Goal: Transaction & Acquisition: Purchase product/service

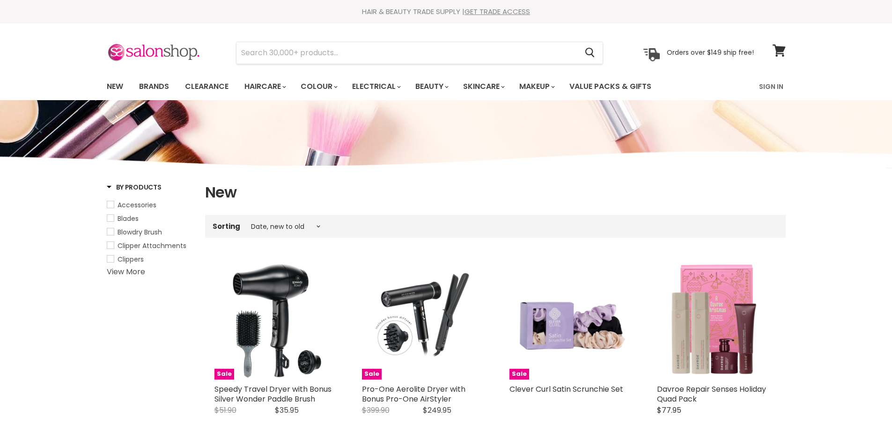
select select "created-descending"
click at [152, 82] on link "Brands" at bounding box center [154, 87] width 44 height 20
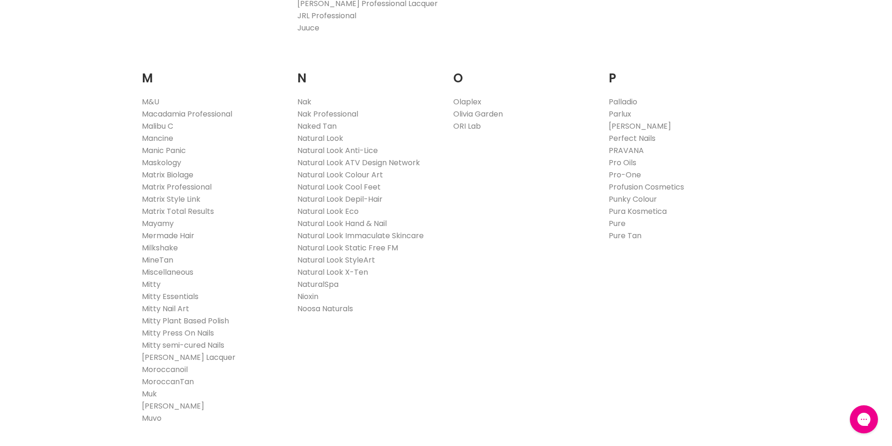
scroll to position [1031, 0]
click at [149, 249] on link "Milkshake" at bounding box center [160, 246] width 36 height 11
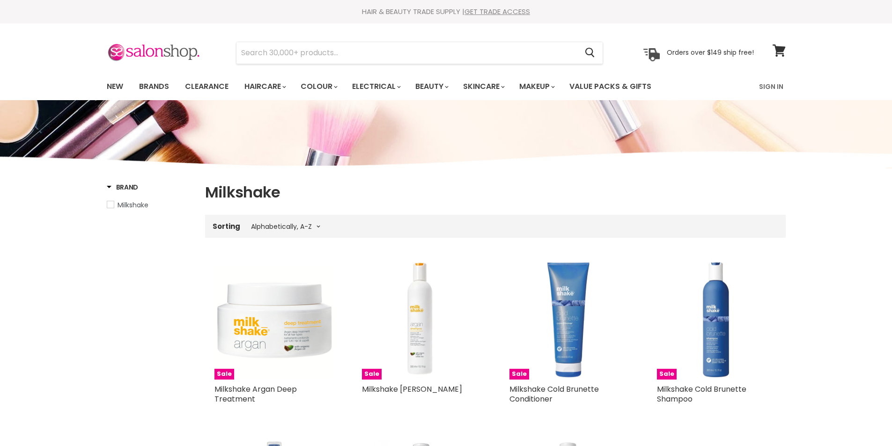
select select "title-ascending"
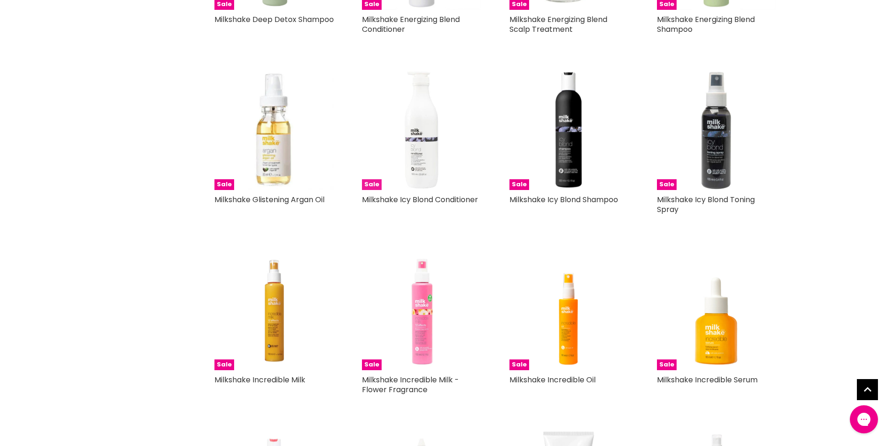
scroll to position [1968, 0]
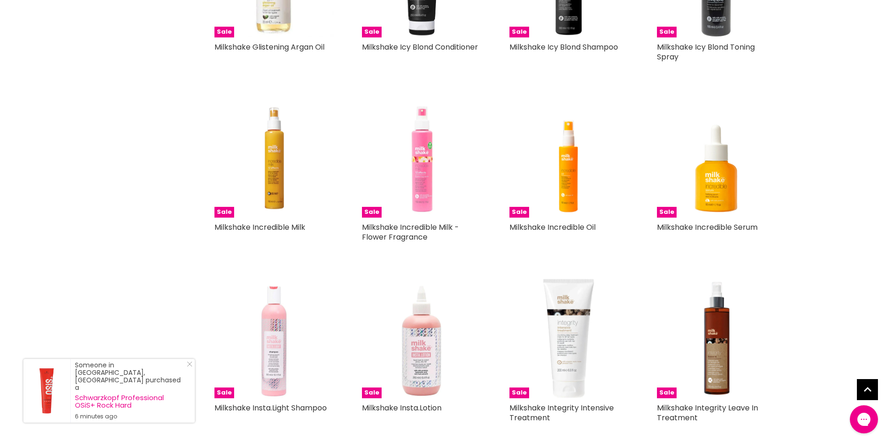
scroll to position [2155, 0]
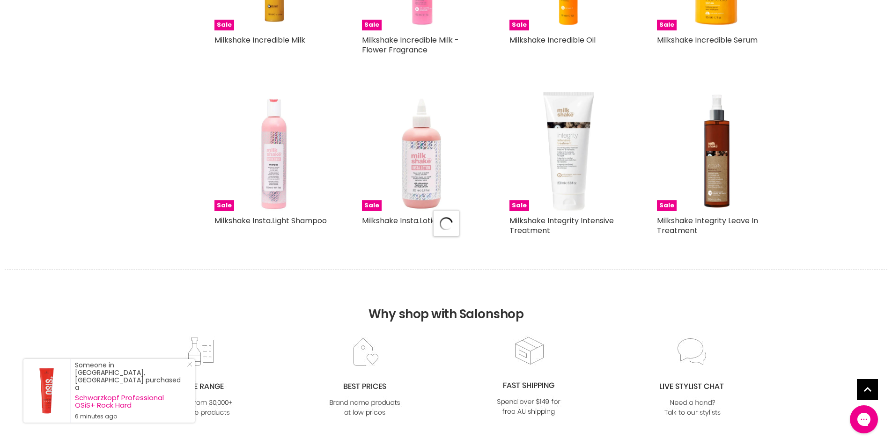
select select "title-ascending"
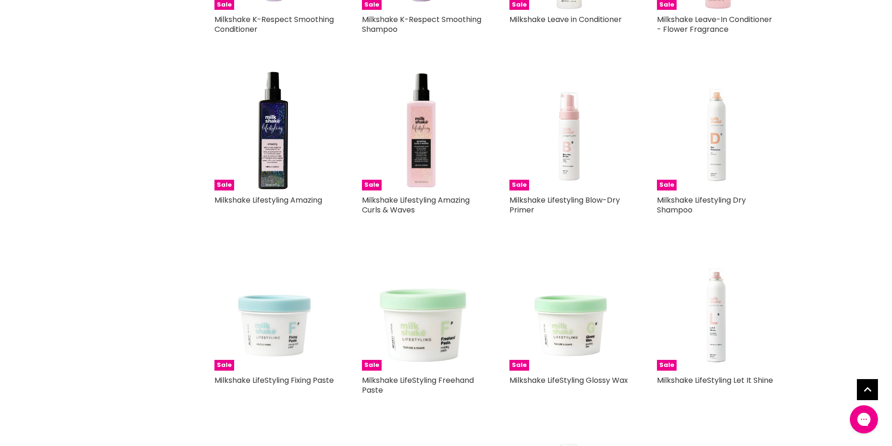
scroll to position [2530, 0]
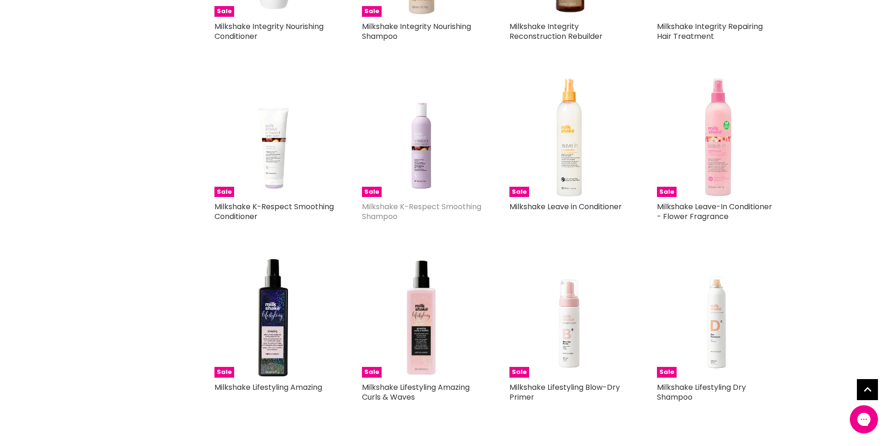
click at [375, 203] on link "Milkshake K-Respect Smoothing Shampoo" at bounding box center [421, 211] width 119 height 21
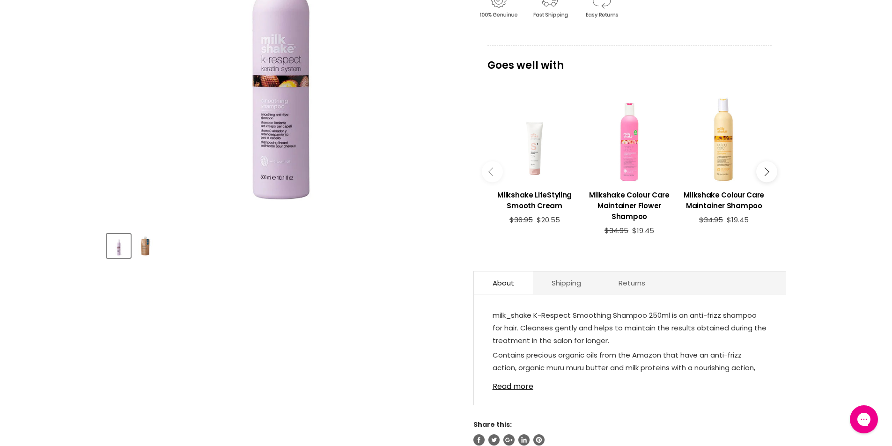
scroll to position [281, 0]
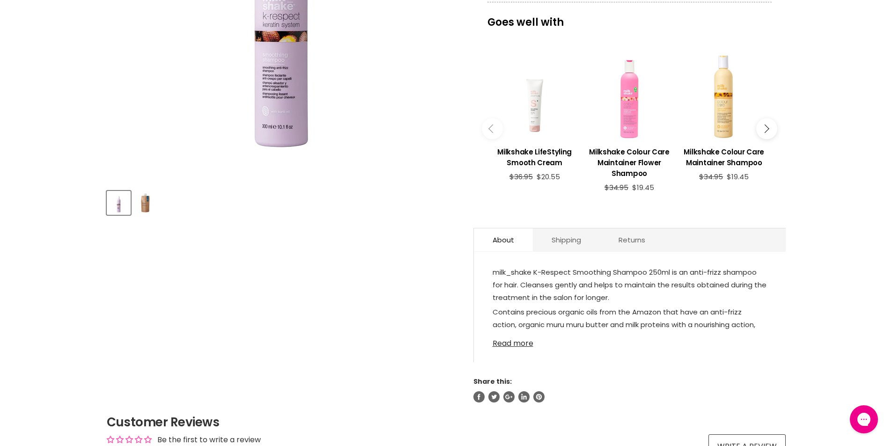
click at [505, 347] on link "Read more" at bounding box center [630, 341] width 275 height 14
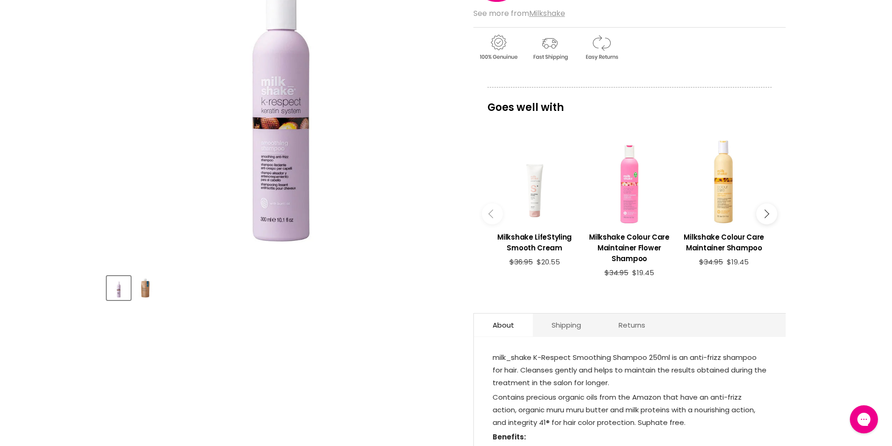
scroll to position [187, 0]
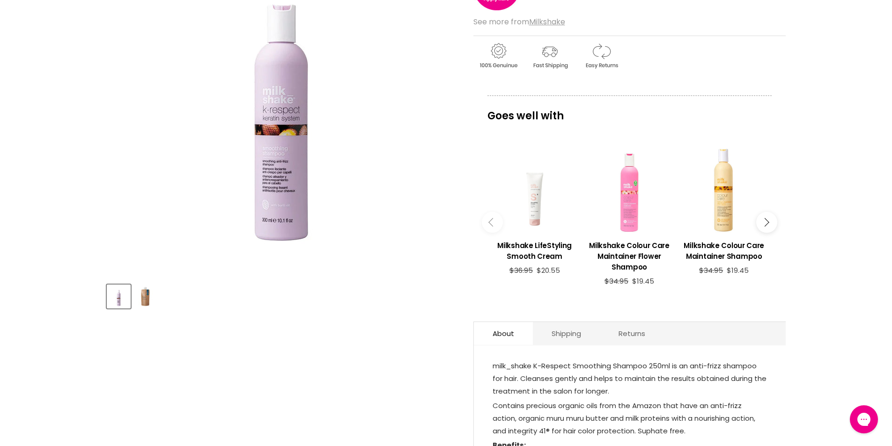
click at [150, 301] on img "Product thumbnails" at bounding box center [145, 297] width 22 height 22
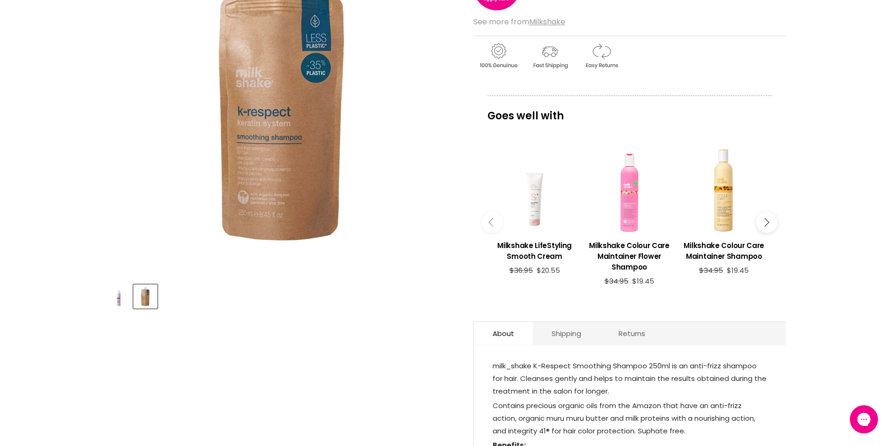
click at [115, 300] on img "Product thumbnails" at bounding box center [119, 297] width 22 height 22
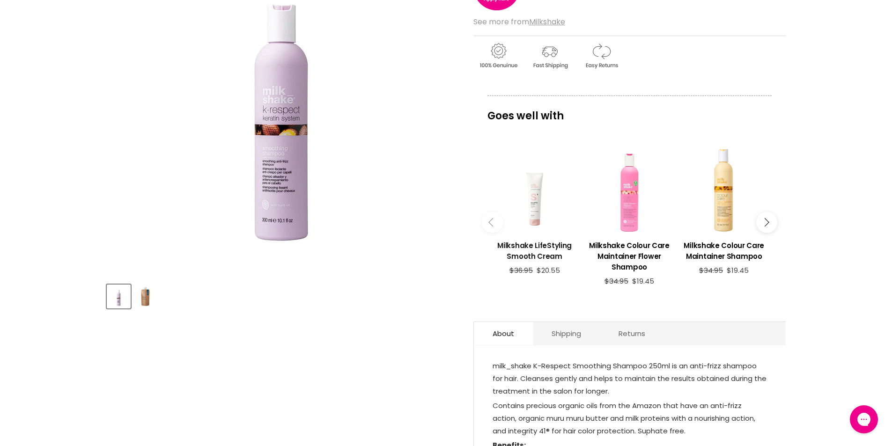
scroll to position [0, 0]
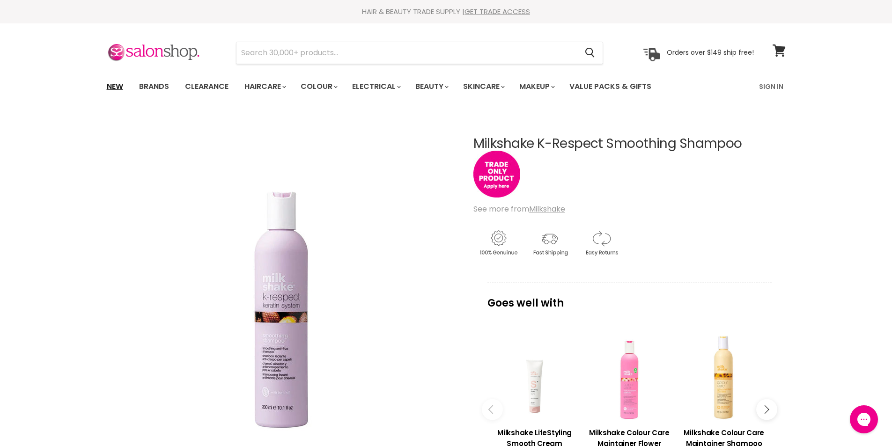
click at [111, 86] on link "New" at bounding box center [115, 87] width 30 height 20
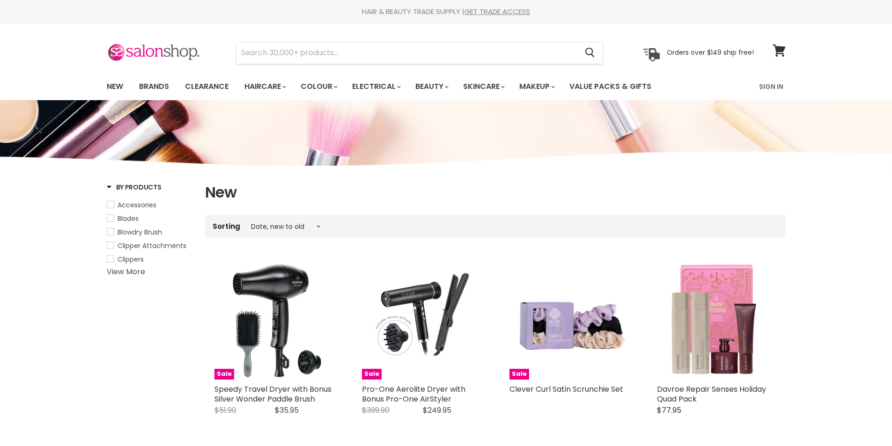
select select "created-descending"
